Goal: Task Accomplishment & Management: Complete application form

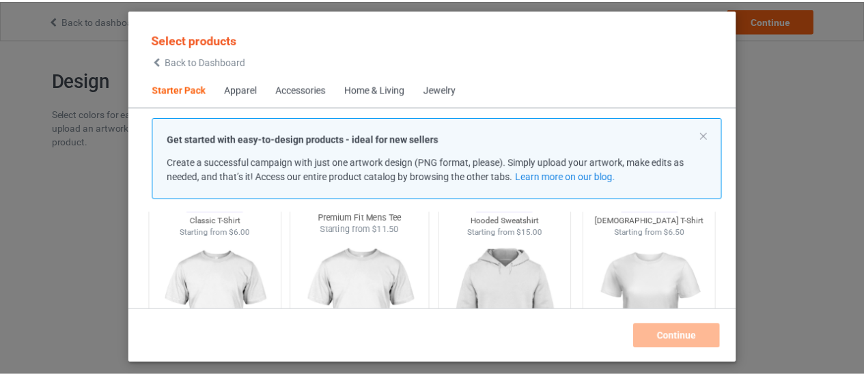
scroll to position [70, 0]
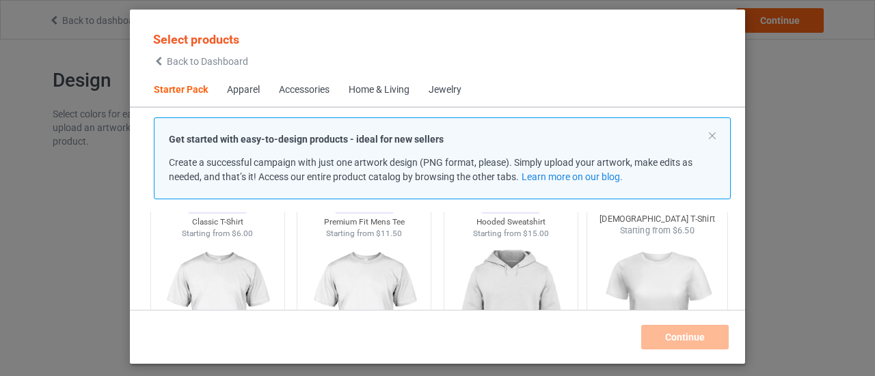
click at [648, 271] on img at bounding box center [657, 317] width 128 height 161
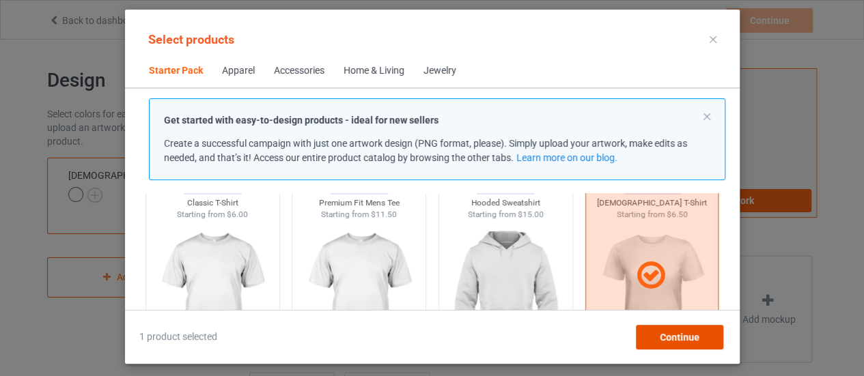
click at [678, 340] on span "Continue" at bounding box center [679, 337] width 40 height 11
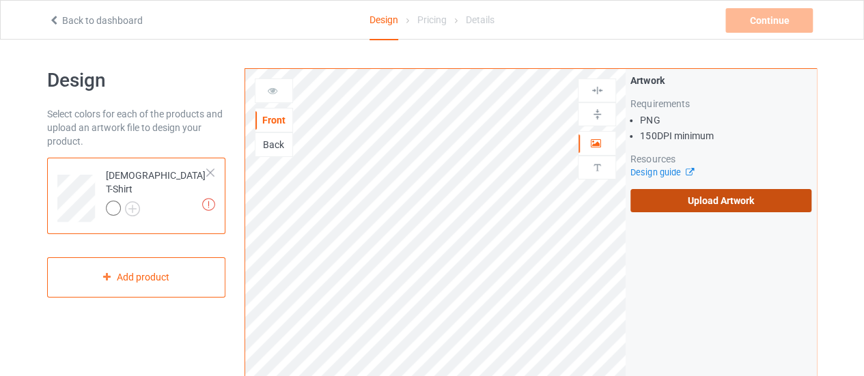
click at [741, 202] on label "Upload Artwork" at bounding box center [721, 200] width 181 height 23
click at [0, 0] on input "Upload Artwork" at bounding box center [0, 0] width 0 height 0
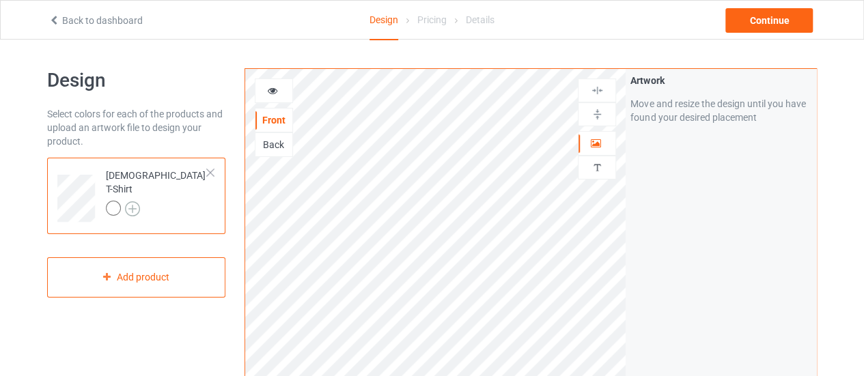
click at [130, 202] on img at bounding box center [132, 209] width 15 height 15
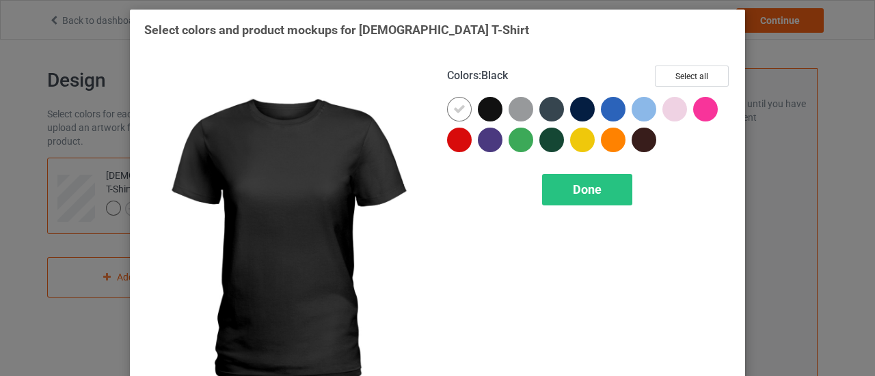
click at [486, 102] on div at bounding box center [490, 109] width 25 height 25
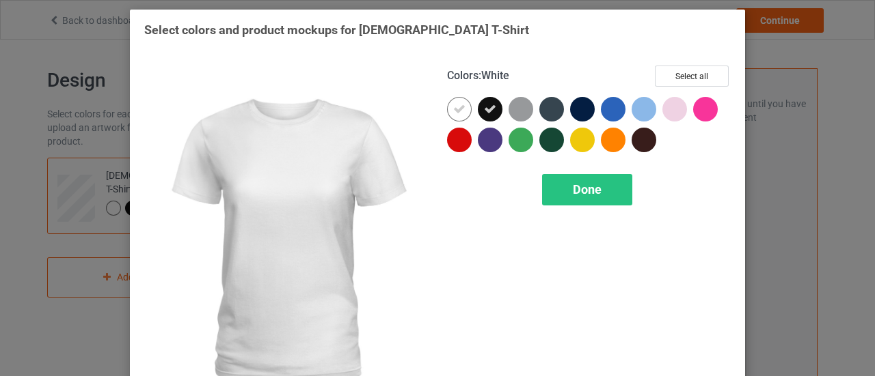
drag, startPoint x: 458, startPoint y: 107, endPoint x: 480, endPoint y: 107, distance: 21.9
click at [463, 106] on div at bounding box center [459, 109] width 25 height 25
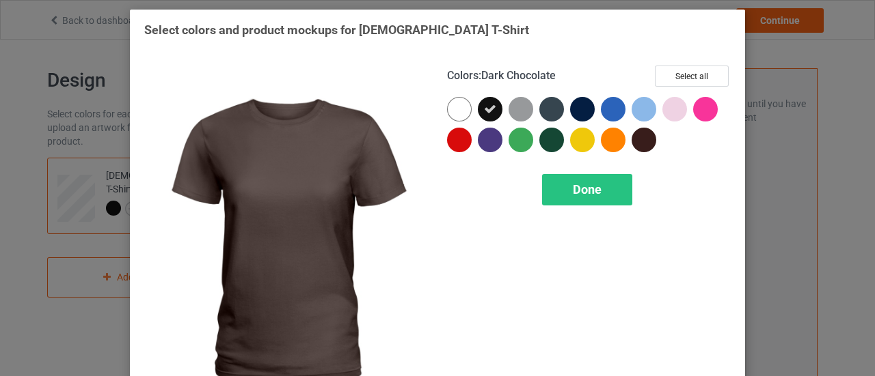
drag, startPoint x: 640, startPoint y: 139, endPoint x: 616, endPoint y: 136, distance: 23.4
click at [632, 138] on div at bounding box center [643, 140] width 25 height 25
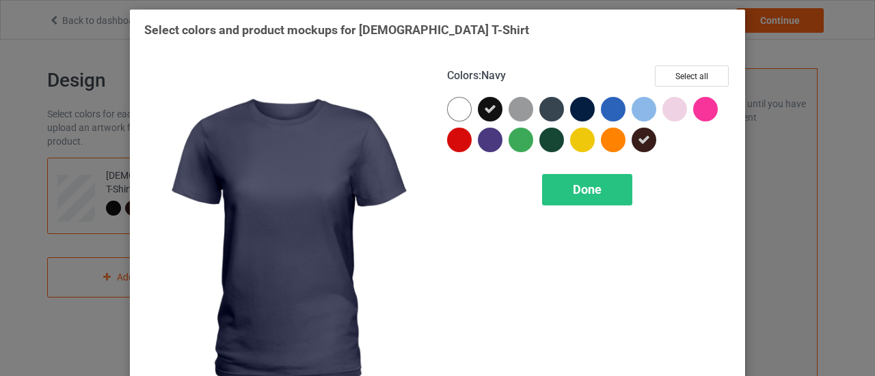
drag, startPoint x: 568, startPoint y: 110, endPoint x: 551, endPoint y: 131, distance: 27.1
click at [570, 114] on div at bounding box center [582, 109] width 25 height 25
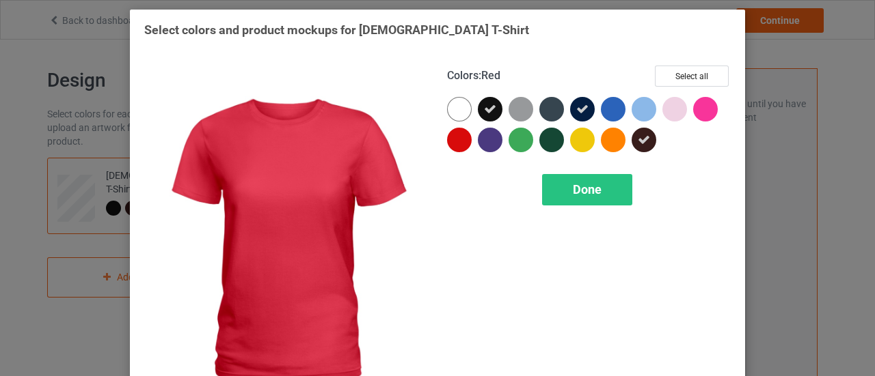
drag, startPoint x: 454, startPoint y: 143, endPoint x: 512, endPoint y: 157, distance: 60.3
click at [465, 146] on div at bounding box center [462, 143] width 31 height 31
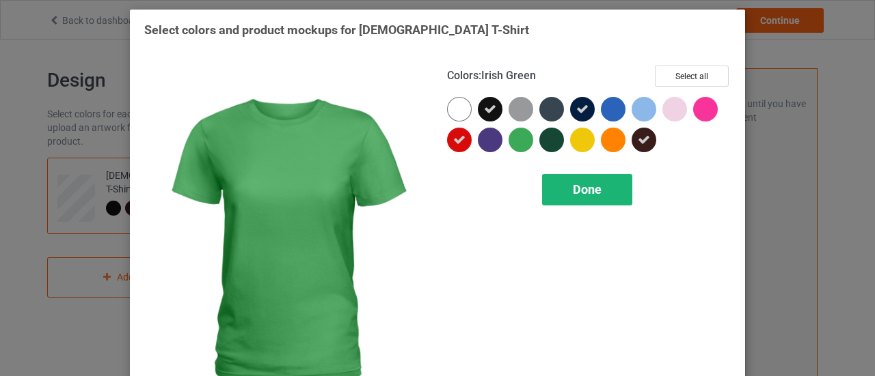
click at [596, 193] on span "Done" at bounding box center [587, 189] width 29 height 14
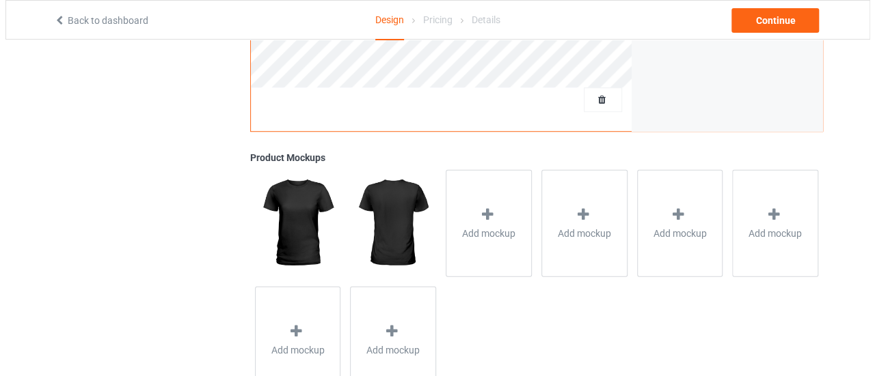
scroll to position [458, 0]
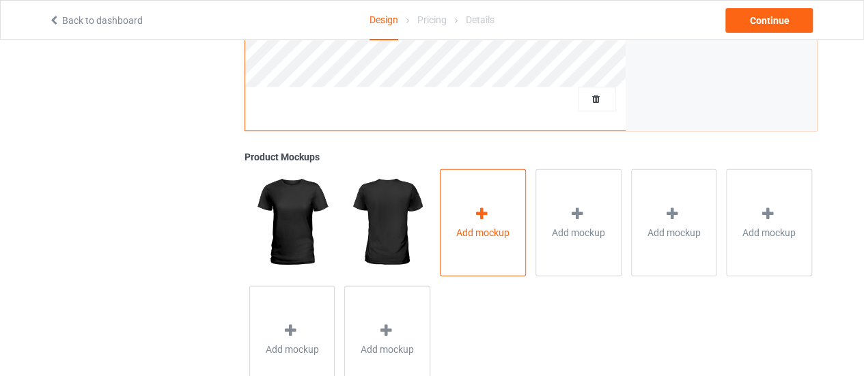
click at [491, 237] on span "Add mockup" at bounding box center [482, 232] width 53 height 14
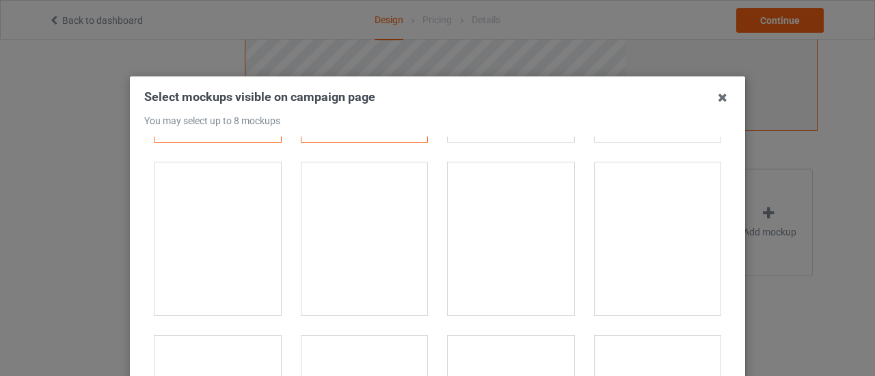
scroll to position [159, 0]
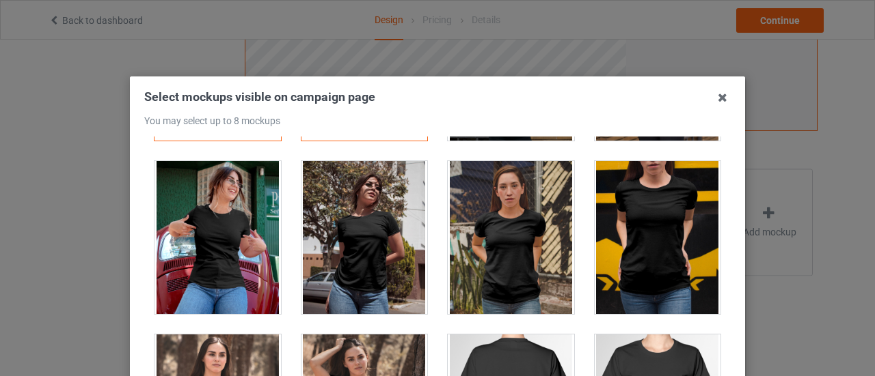
click at [194, 258] on div at bounding box center [217, 237] width 126 height 153
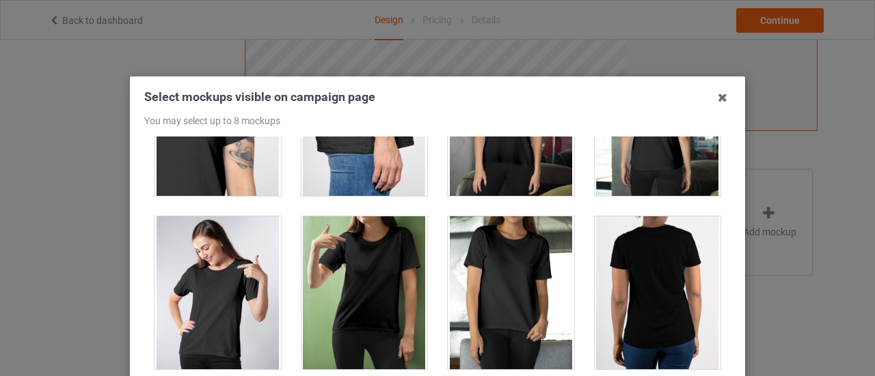
scroll to position [797, 0]
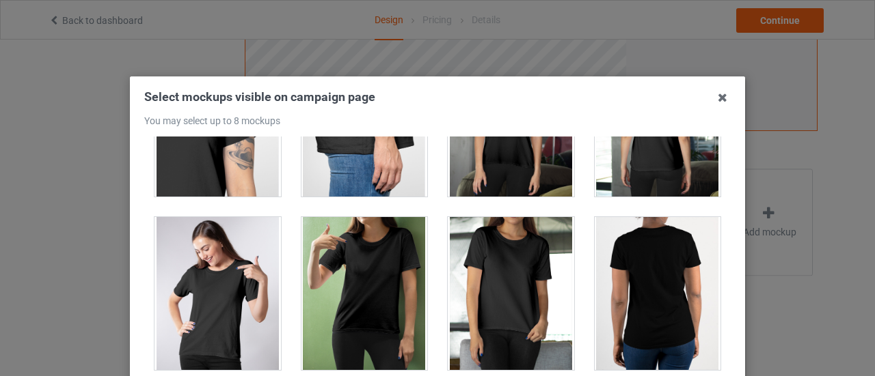
click at [212, 301] on div at bounding box center [217, 293] width 126 height 153
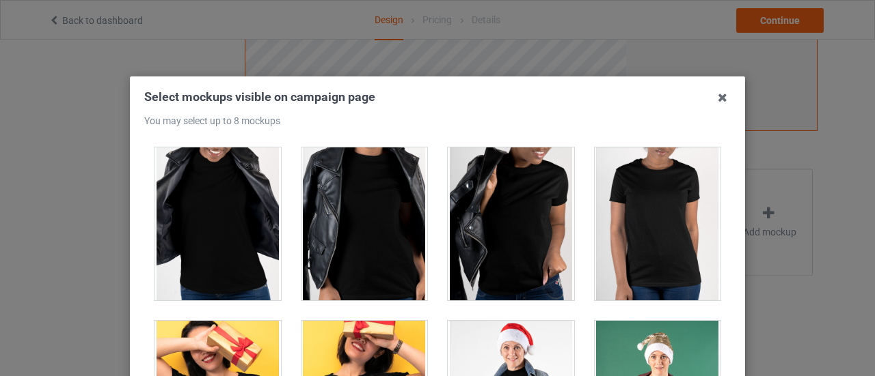
scroll to position [1348, 0]
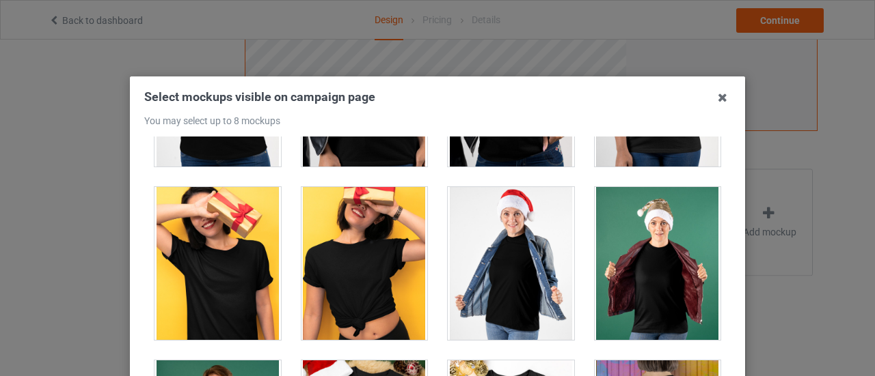
click at [661, 253] on div at bounding box center [657, 263] width 126 height 153
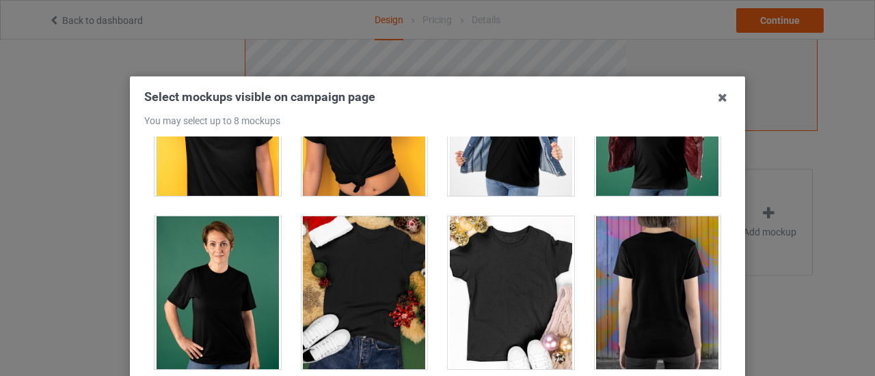
scroll to position [1494, 0]
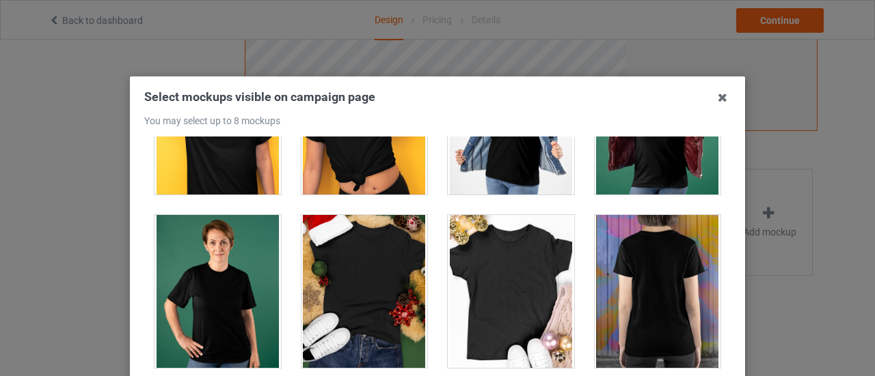
click at [206, 300] on div at bounding box center [217, 291] width 126 height 153
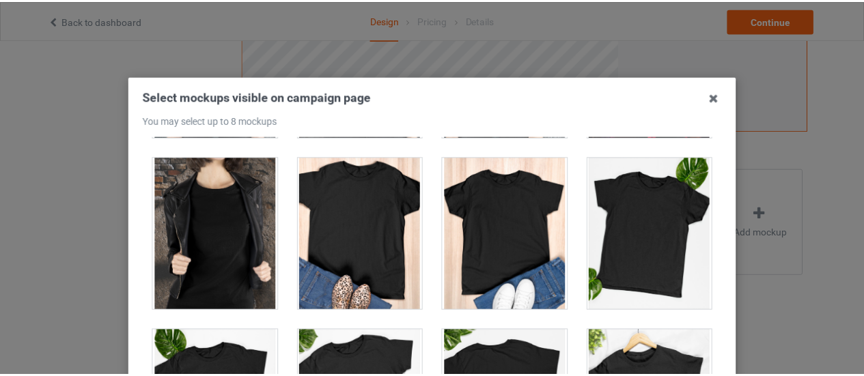
scroll to position [200, 0]
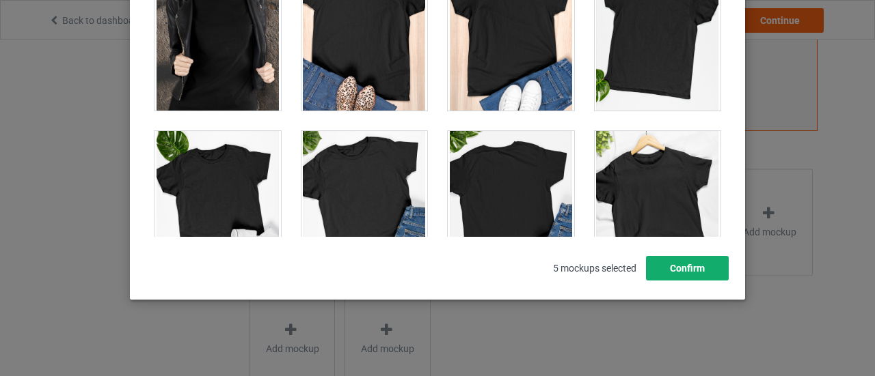
click at [679, 263] on button "Confirm" at bounding box center [687, 268] width 83 height 25
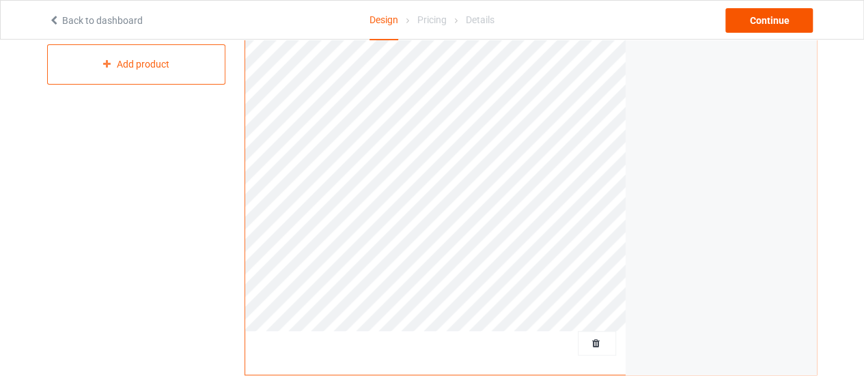
scroll to position [209, 0]
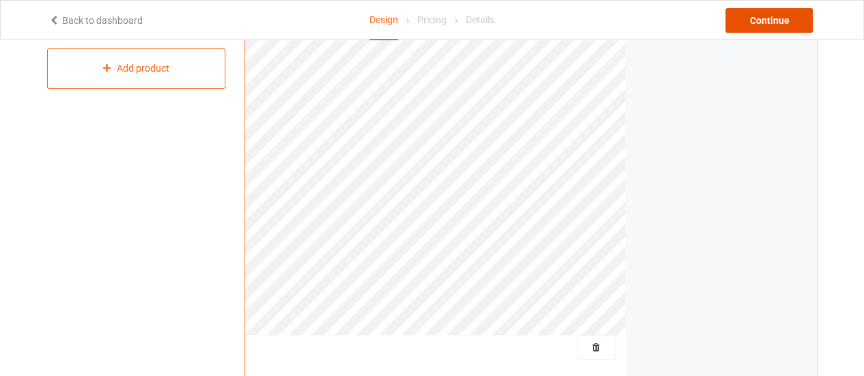
click at [764, 16] on div "Continue" at bounding box center [769, 20] width 87 height 25
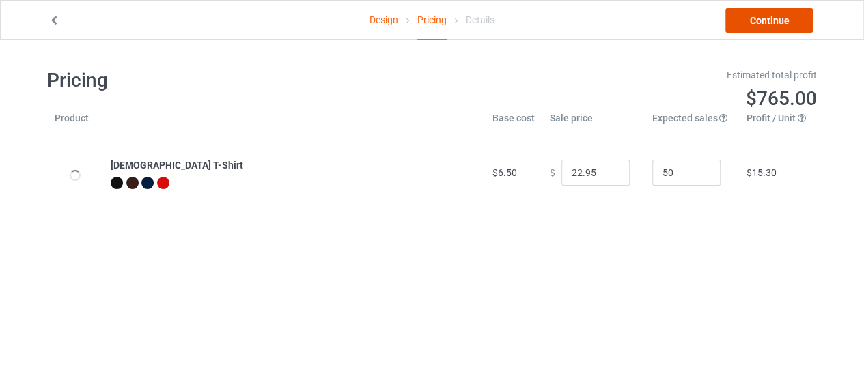
click at [771, 24] on link "Continue" at bounding box center [769, 20] width 87 height 25
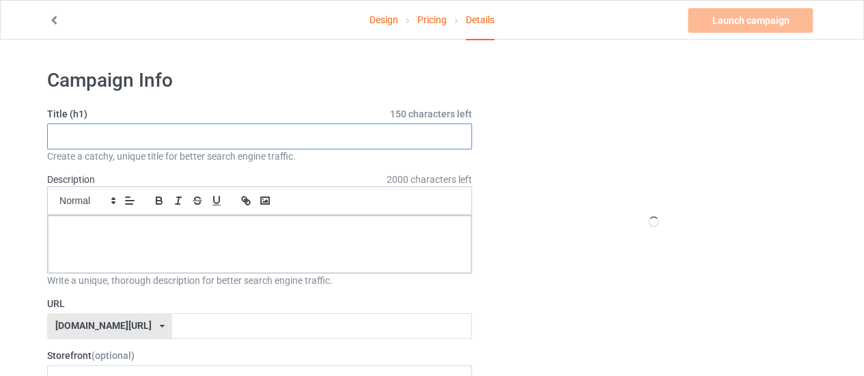
click at [301, 137] on input "text" at bounding box center [259, 137] width 425 height 26
type input "ifrr"
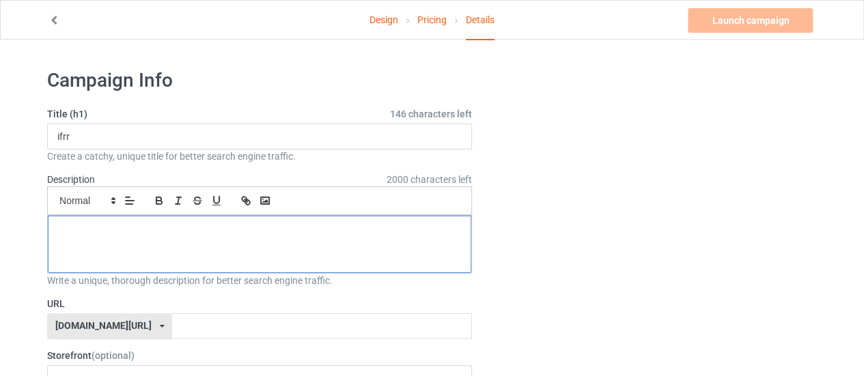
click at [391, 249] on div at bounding box center [260, 244] width 424 height 57
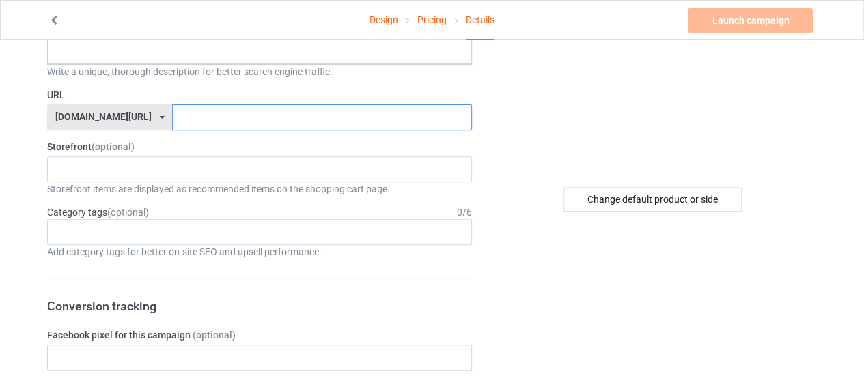
click at [242, 123] on input "text" at bounding box center [321, 118] width 299 height 26
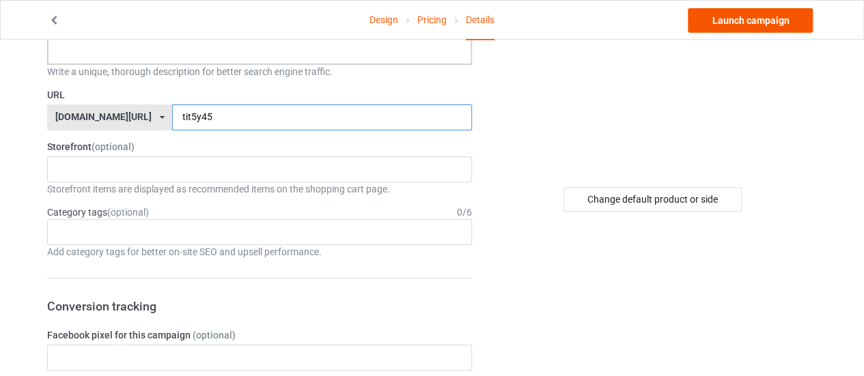
type input "tit5y45"
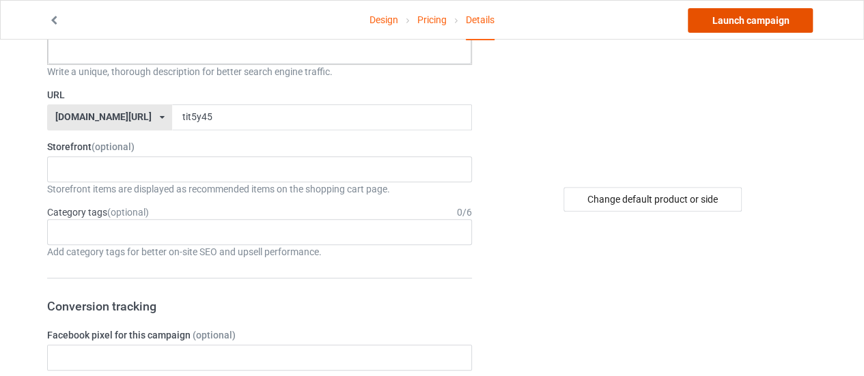
click at [802, 28] on link "Launch campaign" at bounding box center [750, 20] width 125 height 25
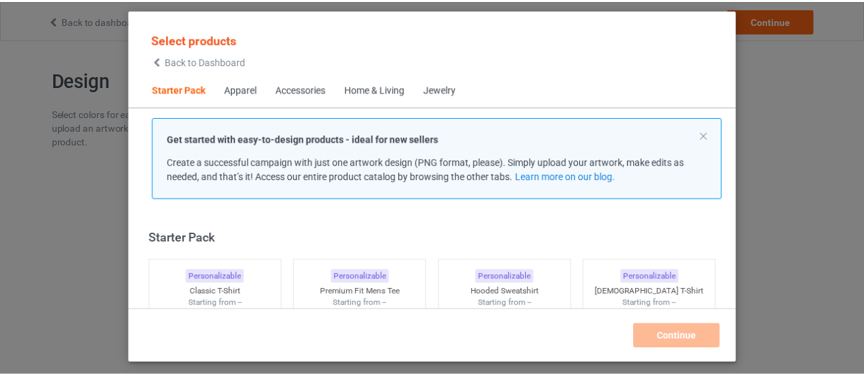
scroll to position [17, 0]
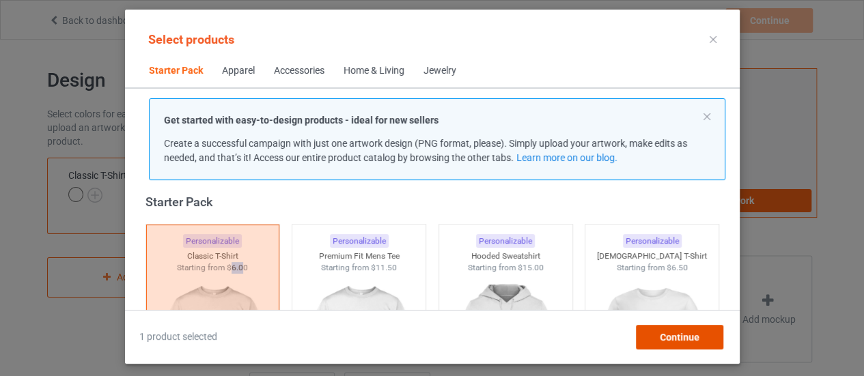
click at [640, 330] on div "Continue" at bounding box center [678, 337] width 87 height 25
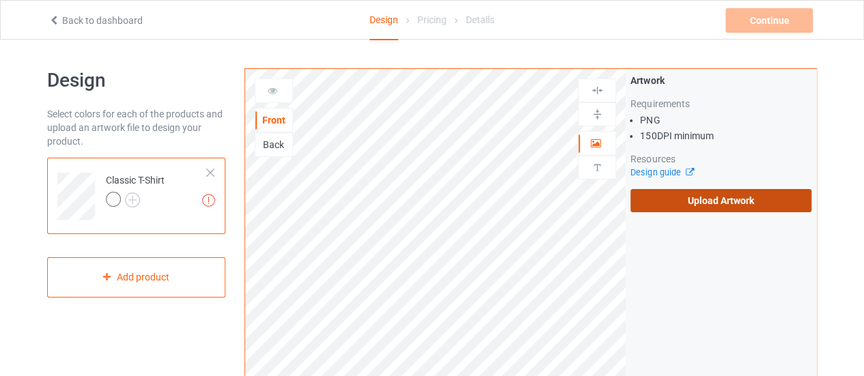
click at [671, 196] on label "Upload Artwork" at bounding box center [721, 200] width 181 height 23
click at [0, 0] on input "Upload Artwork" at bounding box center [0, 0] width 0 height 0
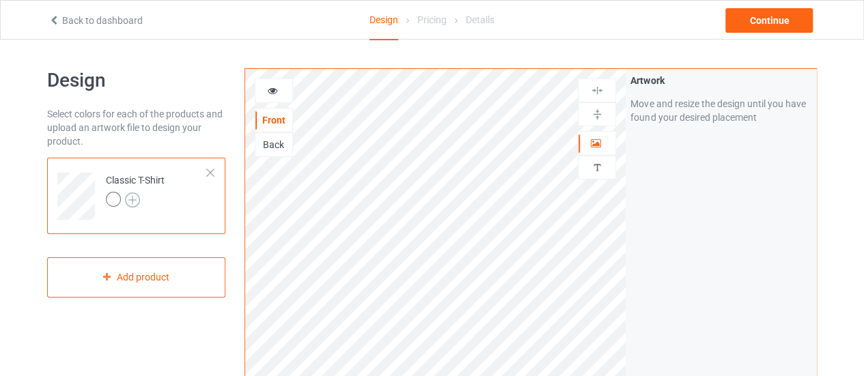
click at [135, 200] on img at bounding box center [132, 200] width 15 height 15
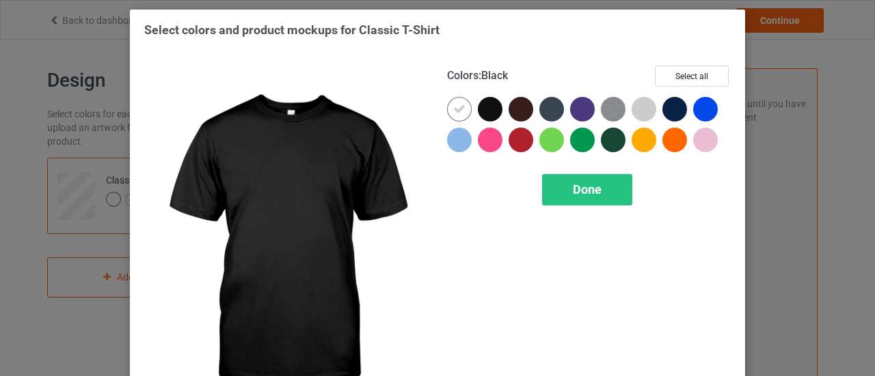
drag, startPoint x: 485, startPoint y: 109, endPoint x: 465, endPoint y: 110, distance: 19.9
click at [478, 110] on div at bounding box center [490, 109] width 25 height 25
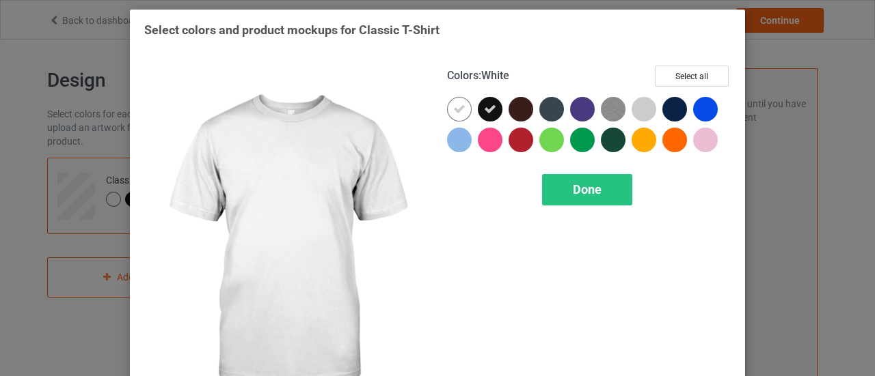
drag, startPoint x: 459, startPoint y: 110, endPoint x: 507, endPoint y: 109, distance: 47.8
click at [458, 110] on icon at bounding box center [459, 109] width 12 height 12
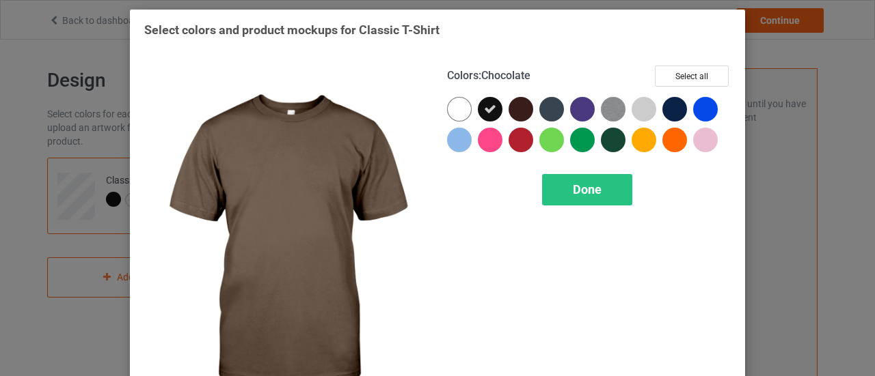
click at [512, 109] on div at bounding box center [520, 109] width 25 height 25
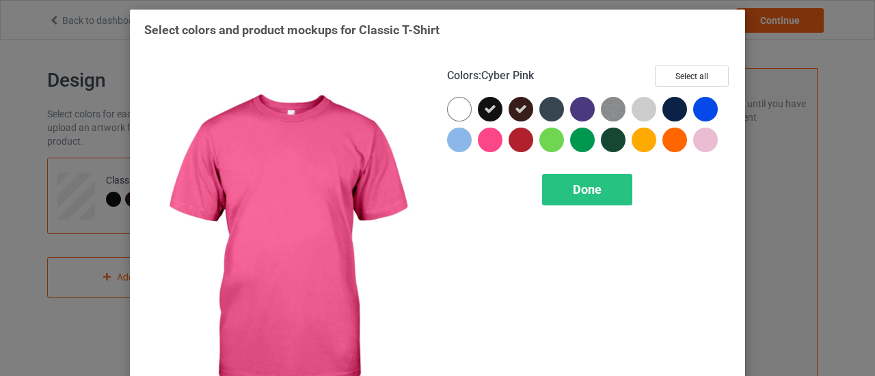
drag, startPoint x: 480, startPoint y: 141, endPoint x: 571, endPoint y: 125, distance: 93.0
click at [486, 137] on div at bounding box center [490, 140] width 25 height 25
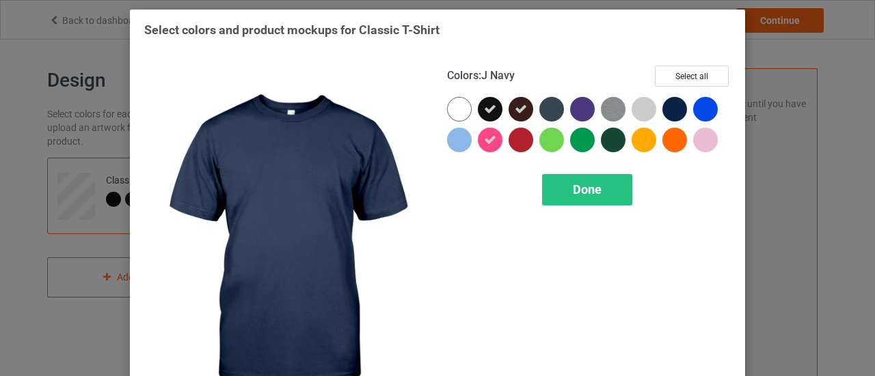
click at [672, 109] on div at bounding box center [674, 109] width 25 height 25
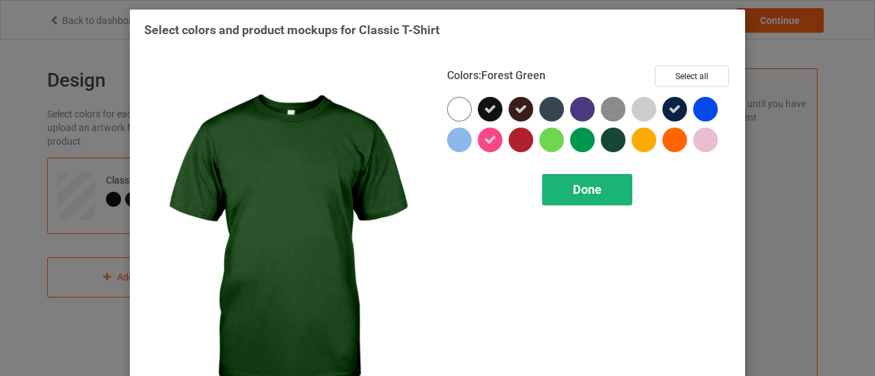
click at [594, 189] on span "Done" at bounding box center [587, 189] width 29 height 14
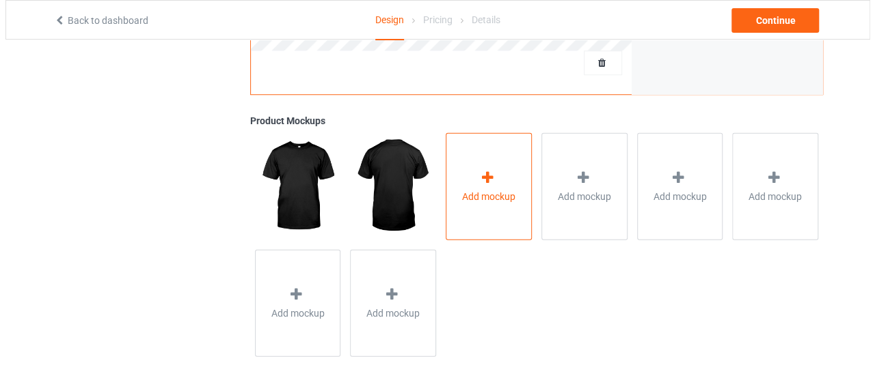
scroll to position [495, 0]
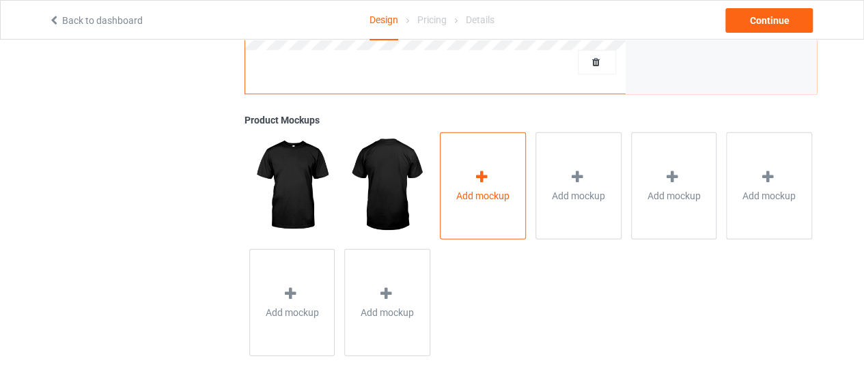
click at [482, 210] on div "Add mockup" at bounding box center [483, 185] width 86 height 107
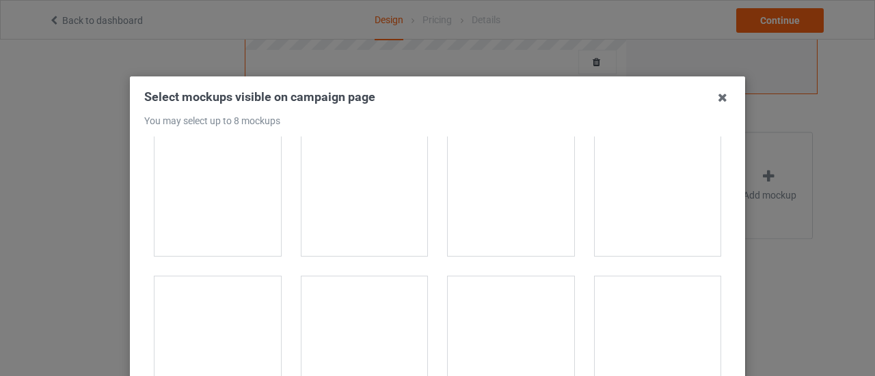
scroll to position [2473, 0]
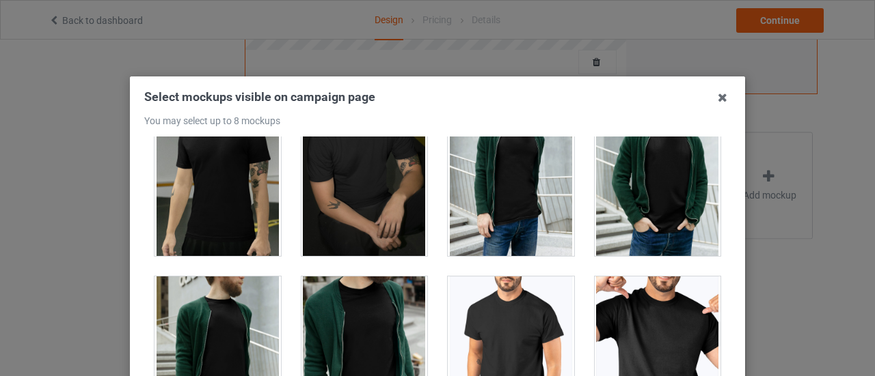
click at [660, 319] on div at bounding box center [657, 353] width 126 height 153
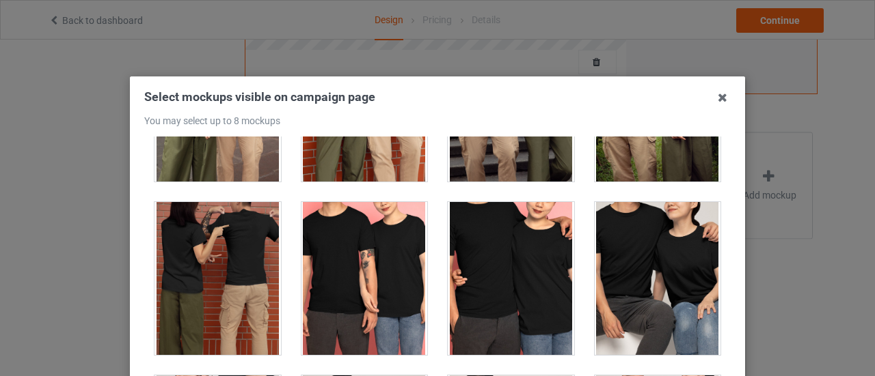
scroll to position [4977, 0]
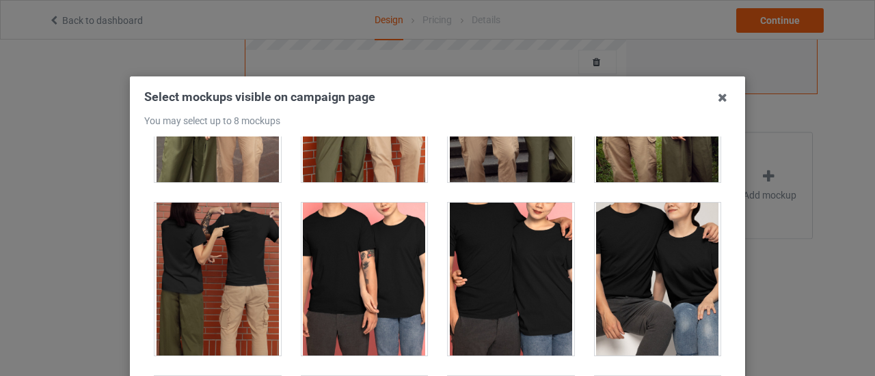
click at [510, 267] on div at bounding box center [511, 279] width 126 height 153
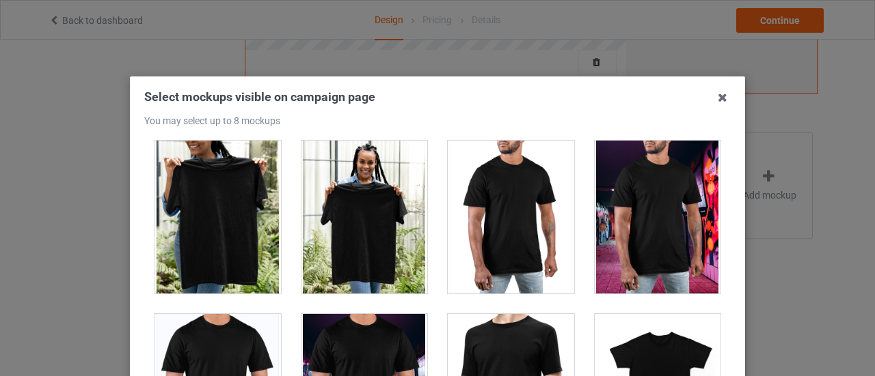
scroll to position [6255, 0]
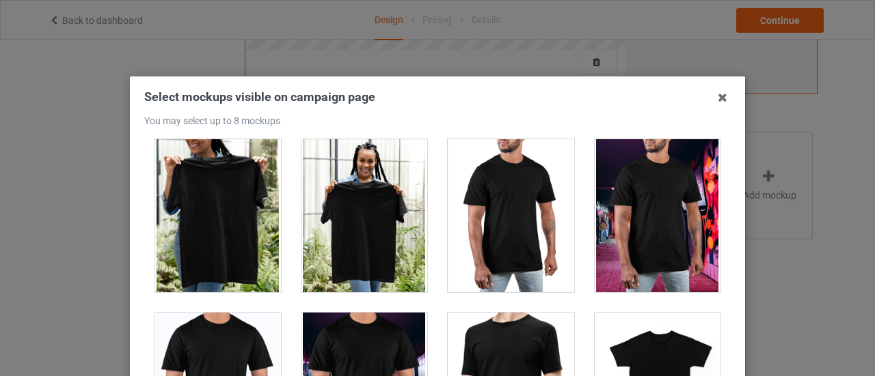
click at [332, 172] on div at bounding box center [364, 215] width 126 height 153
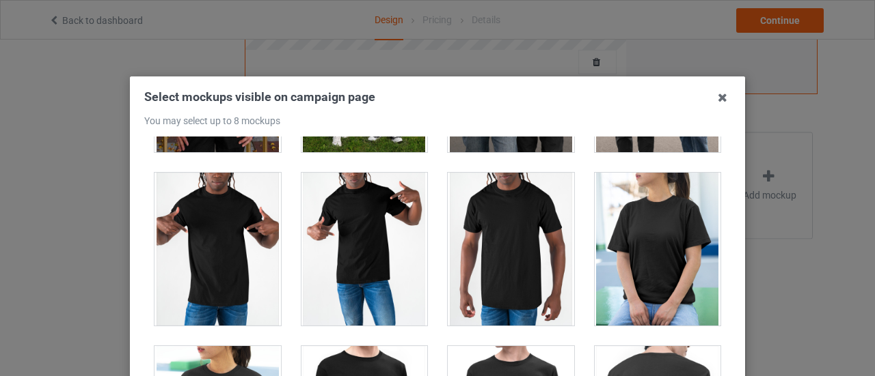
scroll to position [7437, 0]
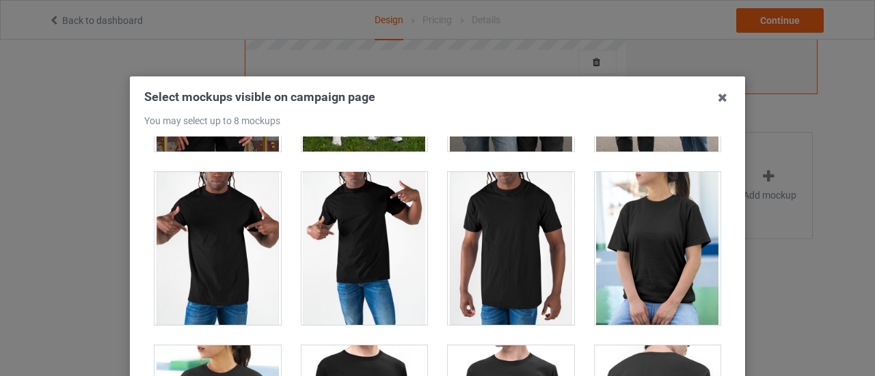
click at [341, 211] on div at bounding box center [364, 248] width 126 height 153
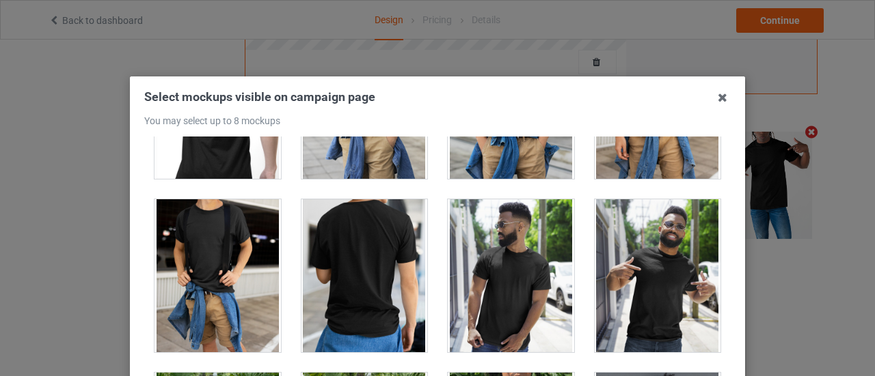
scroll to position [7983, 0]
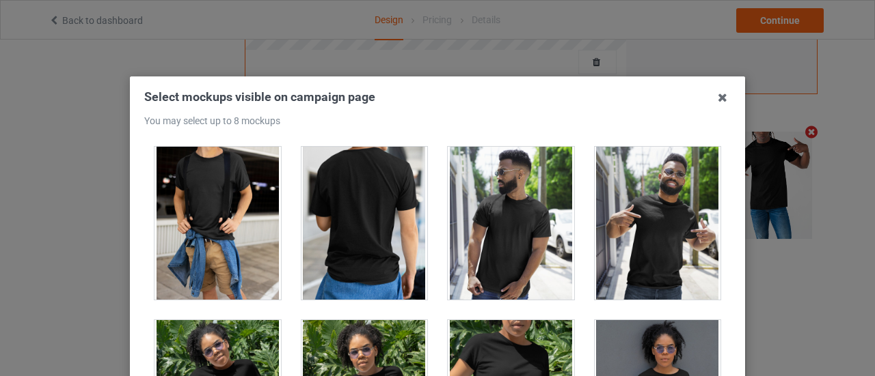
click at [683, 228] on div at bounding box center [657, 223] width 126 height 153
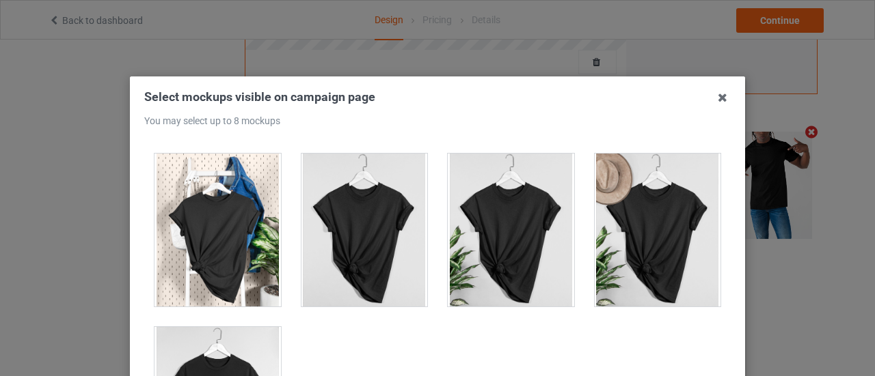
scroll to position [200, 0]
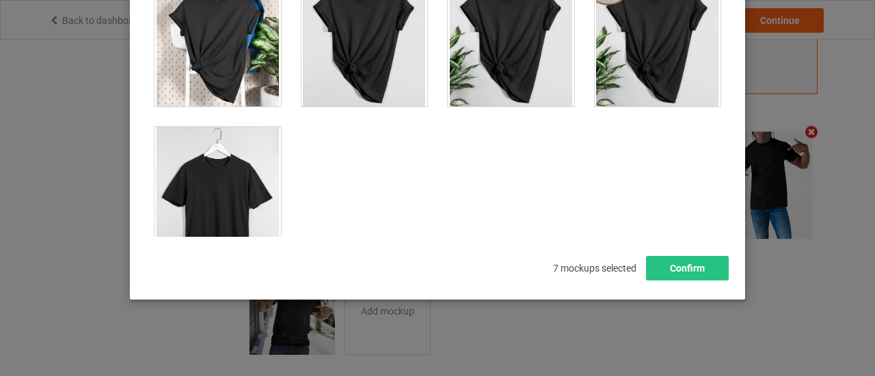
click at [235, 178] on div at bounding box center [217, 203] width 126 height 153
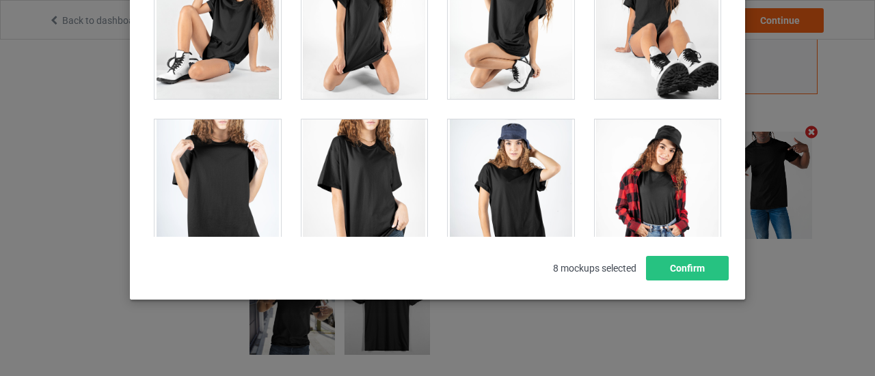
scroll to position [18397, 0]
click at [225, 120] on div at bounding box center [217, 196] width 126 height 153
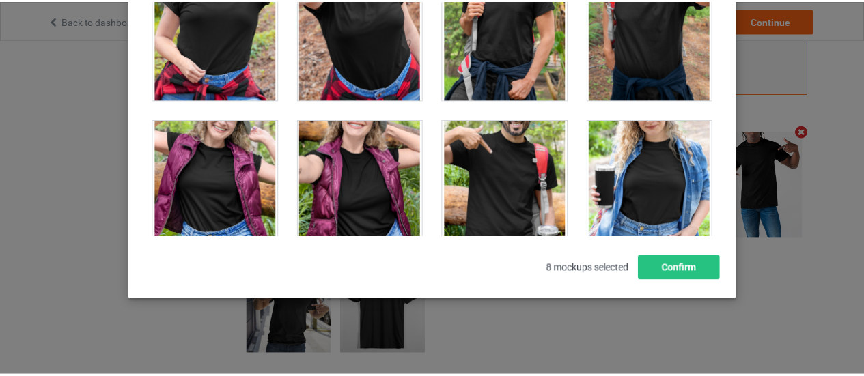
scroll to position [15445, 0]
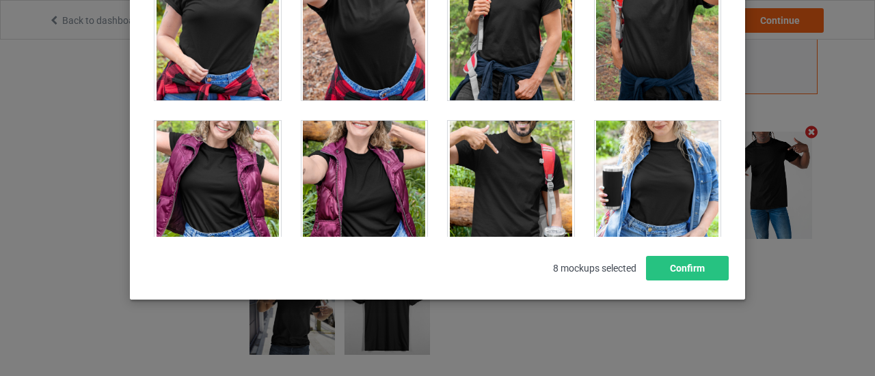
click at [469, 172] on div at bounding box center [511, 197] width 126 height 153
click at [513, 195] on div at bounding box center [511, 197] width 126 height 153
click at [680, 274] on button "Confirm" at bounding box center [687, 268] width 83 height 25
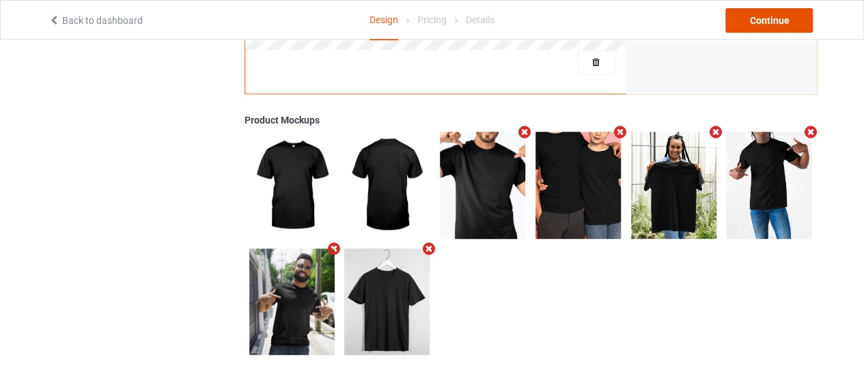
click at [774, 20] on div "Continue" at bounding box center [769, 20] width 87 height 25
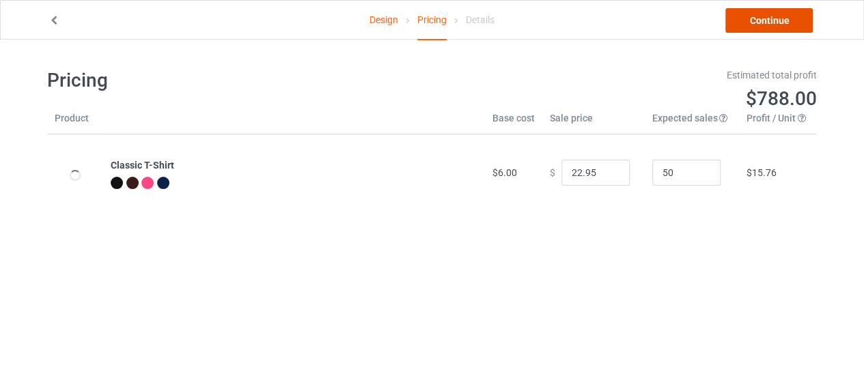
click at [779, 9] on link "Continue" at bounding box center [769, 20] width 87 height 25
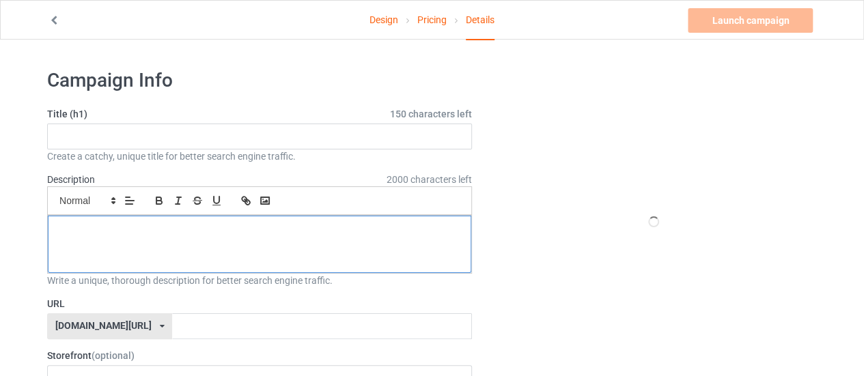
click at [295, 251] on div at bounding box center [260, 244] width 424 height 57
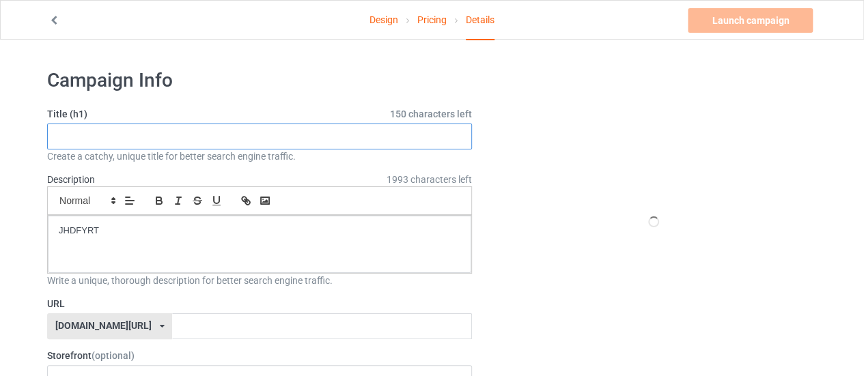
click at [215, 139] on input "text" at bounding box center [259, 137] width 425 height 26
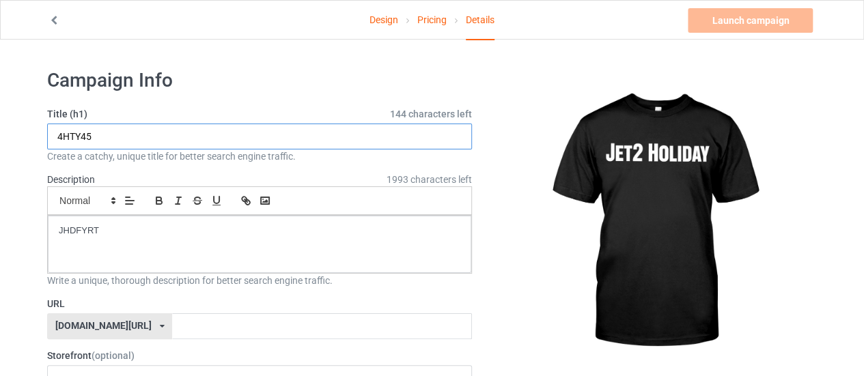
type input "4HTY45"
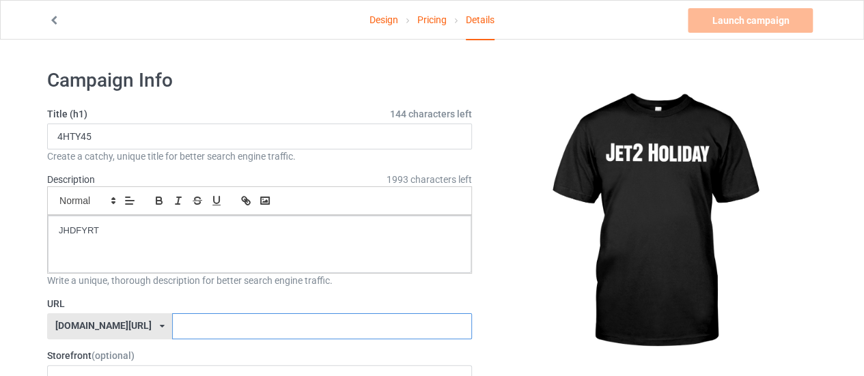
click at [225, 314] on input "text" at bounding box center [321, 327] width 299 height 26
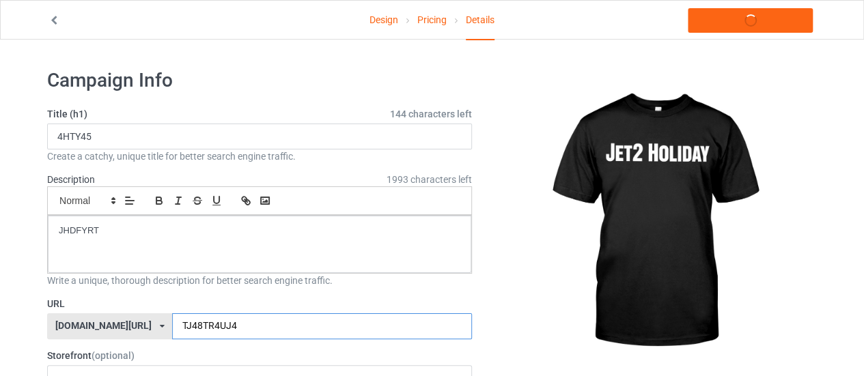
scroll to position [87, 0]
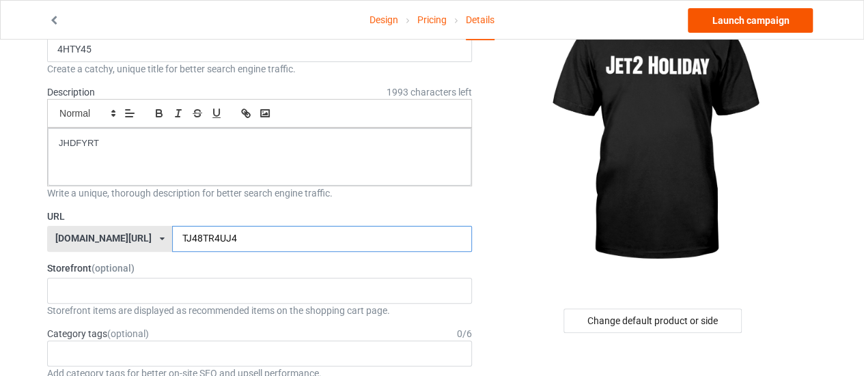
type input "TJ48TR4UJ4"
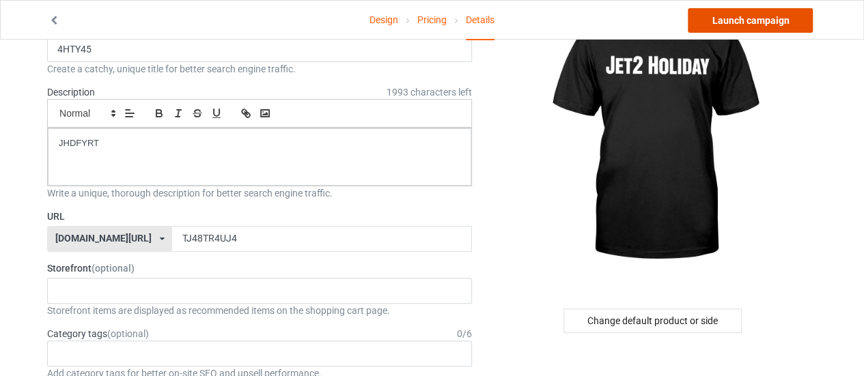
click at [775, 21] on link "Launch campaign" at bounding box center [750, 20] width 125 height 25
